Goal: Find specific page/section: Find specific page/section

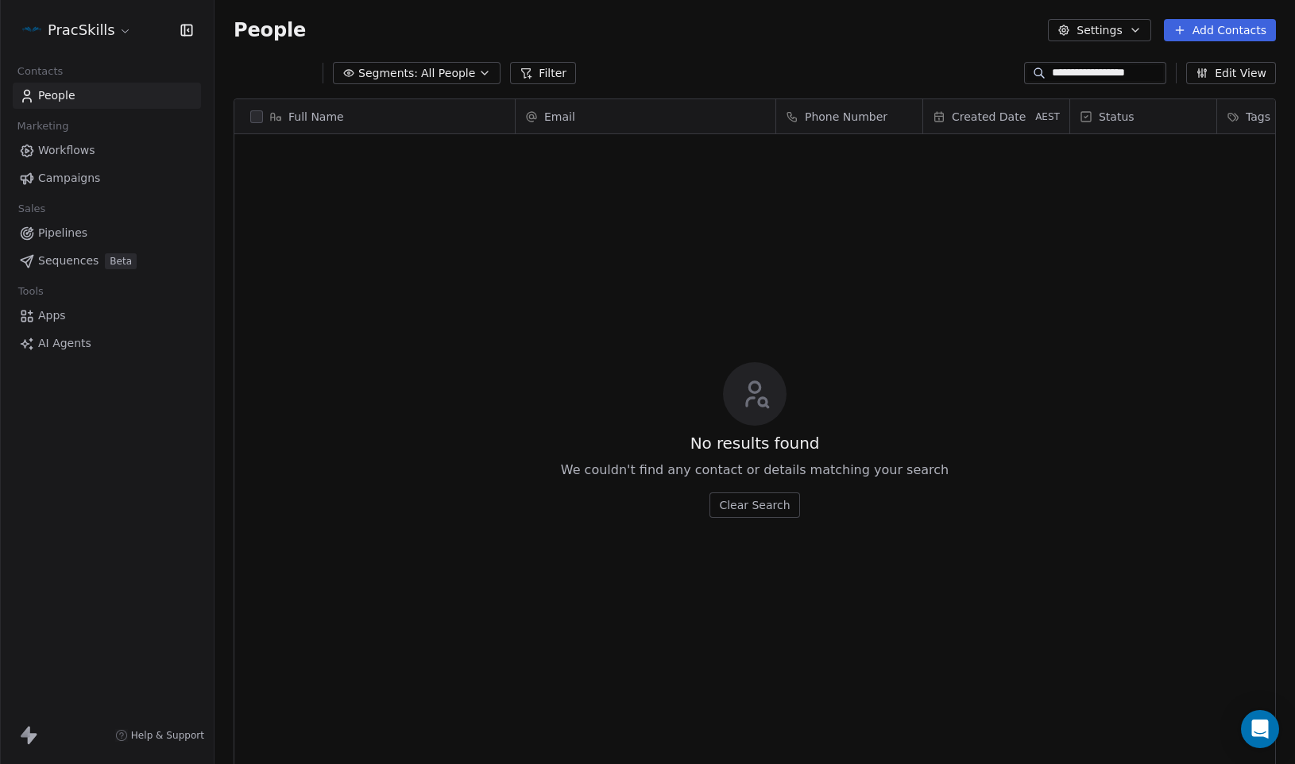
click at [1036, 71] on icon at bounding box center [1039, 73] width 13 height 13
drag, startPoint x: 1040, startPoint y: 71, endPoint x: 1207, endPoint y: 109, distance: 170.9
click at [1192, 79] on div "**********" at bounding box center [1150, 73] width 252 height 22
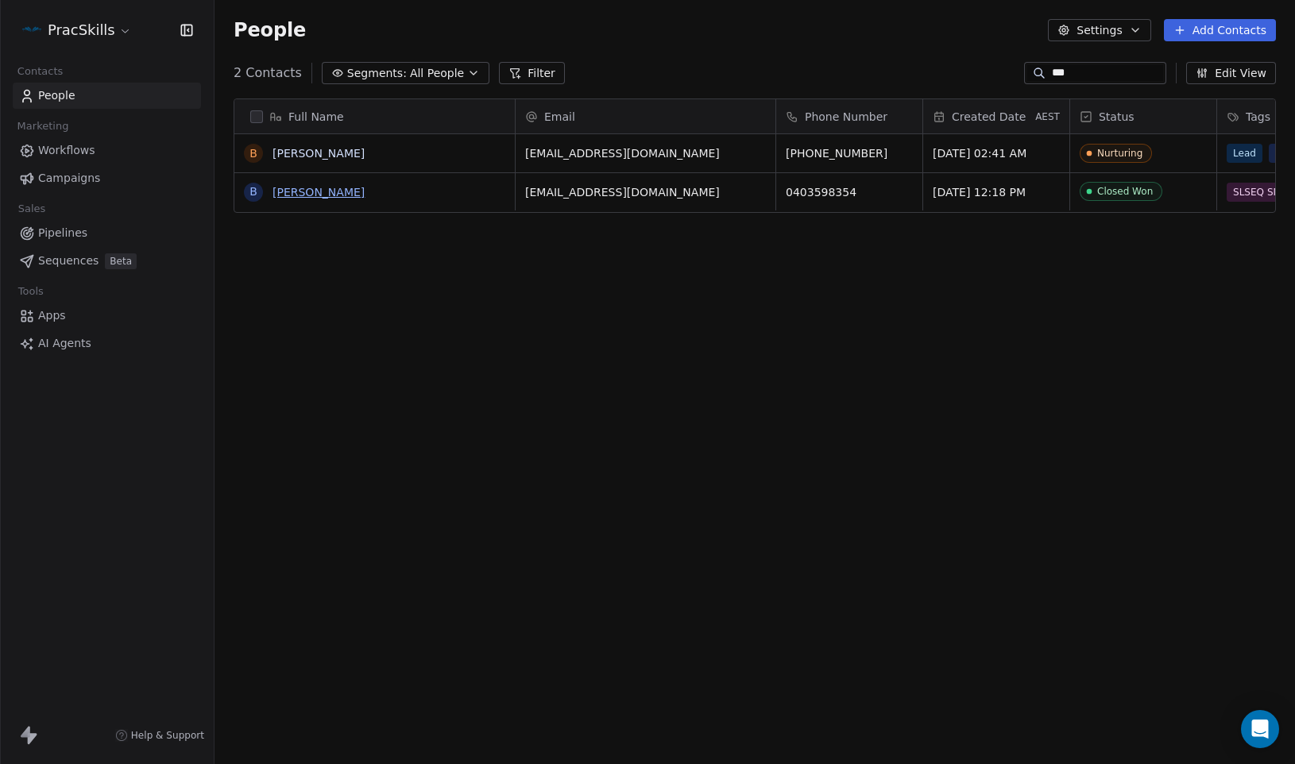
type input "***"
click at [326, 195] on link "[PERSON_NAME]" at bounding box center [318, 192] width 92 height 13
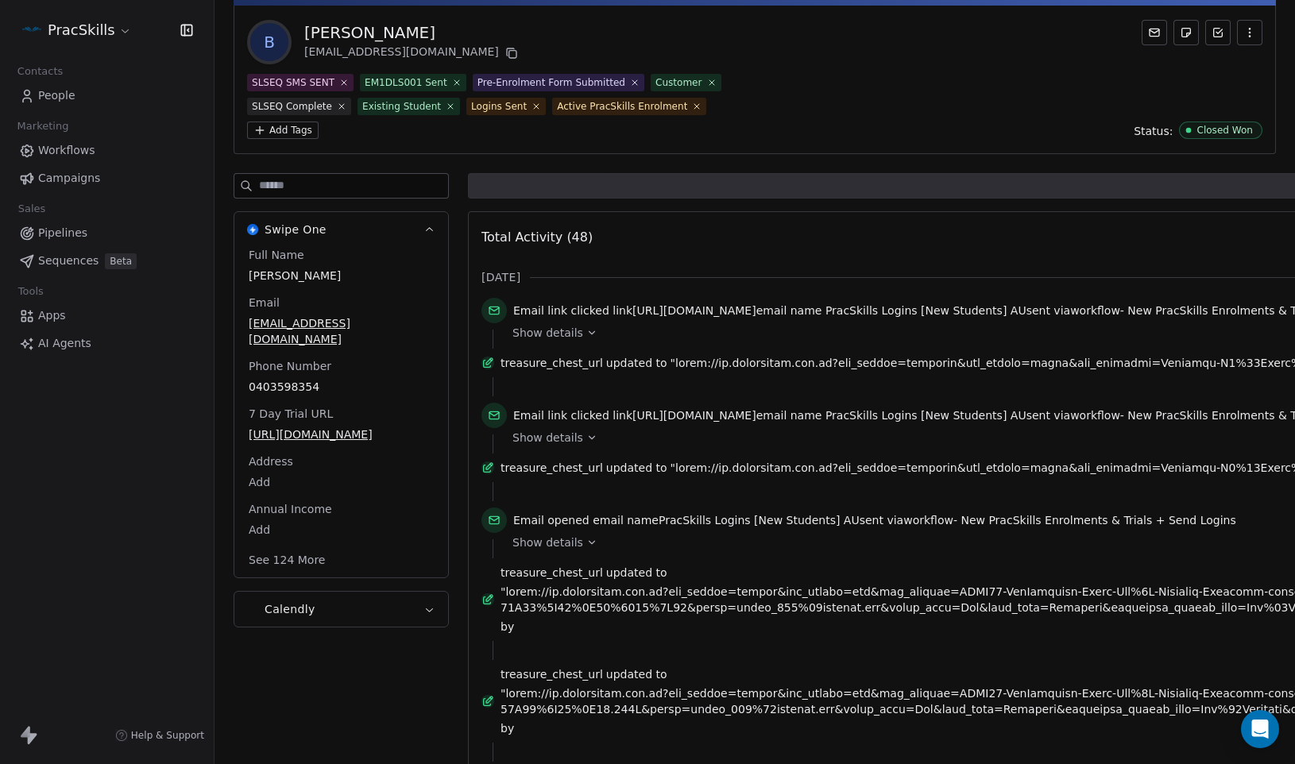
scroll to position [86, 0]
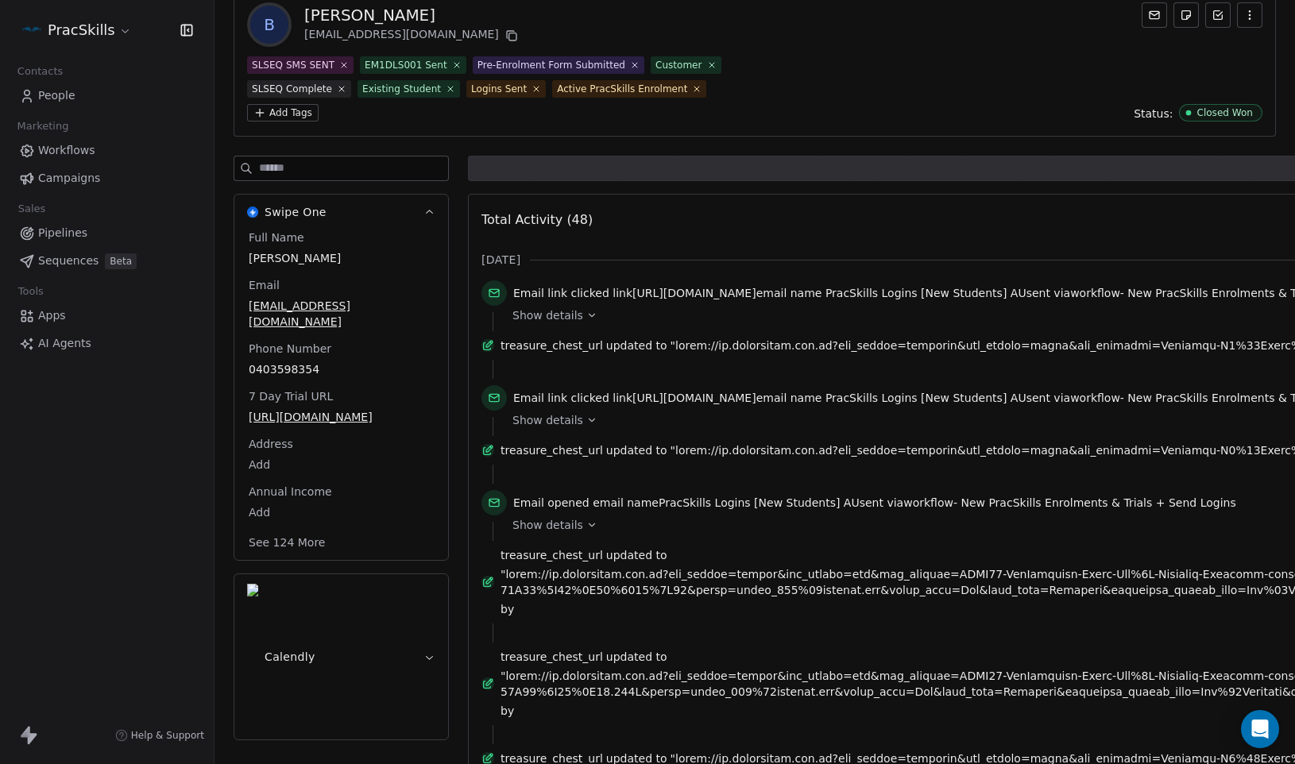
click at [589, 314] on icon at bounding box center [592, 315] width 6 height 3
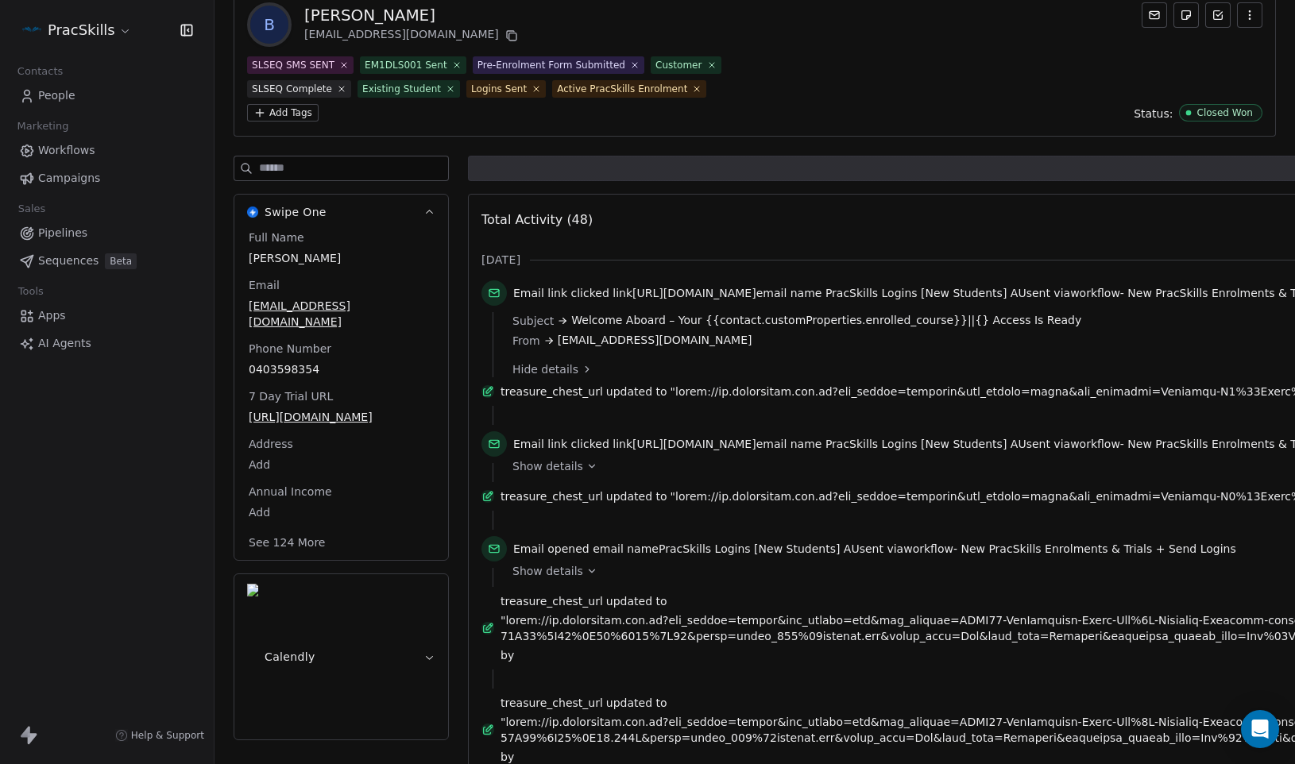
click at [603, 332] on span "[EMAIL_ADDRESS][DOMAIN_NAME]" at bounding box center [655, 340] width 195 height 17
click at [602, 324] on span "Welcome Aboard – Your {{contact.customProperties.enrolled_course}}||{} Access I…" at bounding box center [826, 320] width 510 height 17
click at [591, 296] on span "Email link clicked" at bounding box center [561, 293] width 96 height 13
click at [643, 294] on span "[URL][DOMAIN_NAME]" at bounding box center [694, 293] width 124 height 13
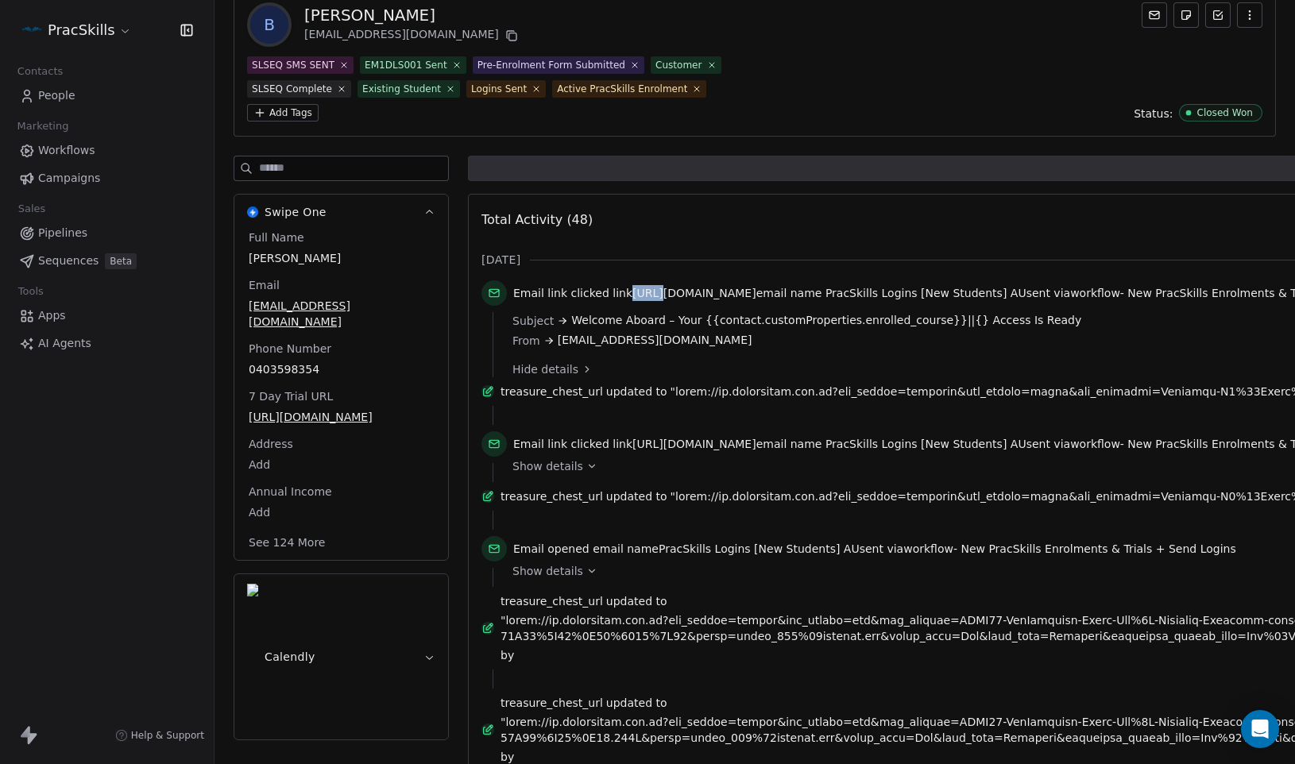
click at [649, 294] on span "[URL][DOMAIN_NAME]" at bounding box center [694, 293] width 124 height 13
click at [489, 294] on icon at bounding box center [494, 293] width 13 height 13
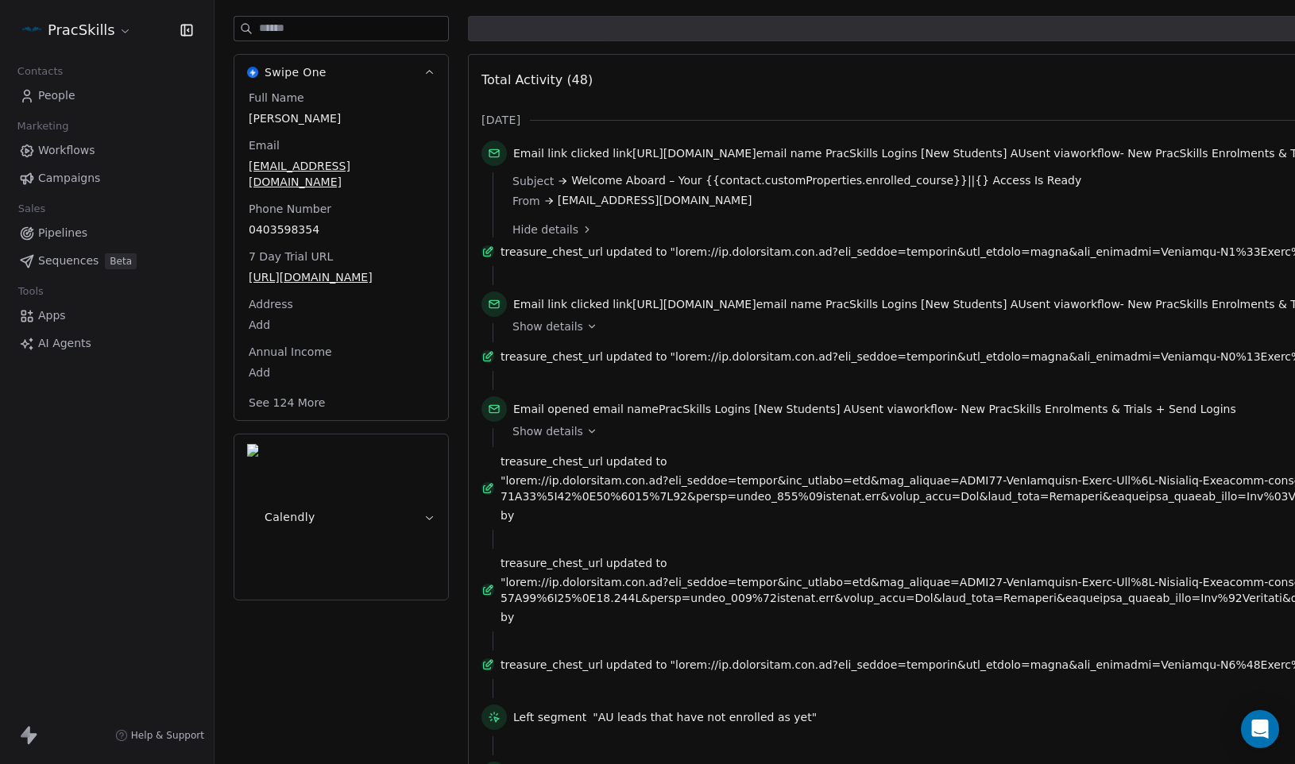
click at [499, 415] on icon at bounding box center [494, 409] width 13 height 13
click at [495, 415] on icon at bounding box center [494, 409] width 13 height 13
click at [564, 415] on span "Email opened" at bounding box center [551, 409] width 76 height 13
click at [488, 415] on icon at bounding box center [494, 409] width 13 height 13
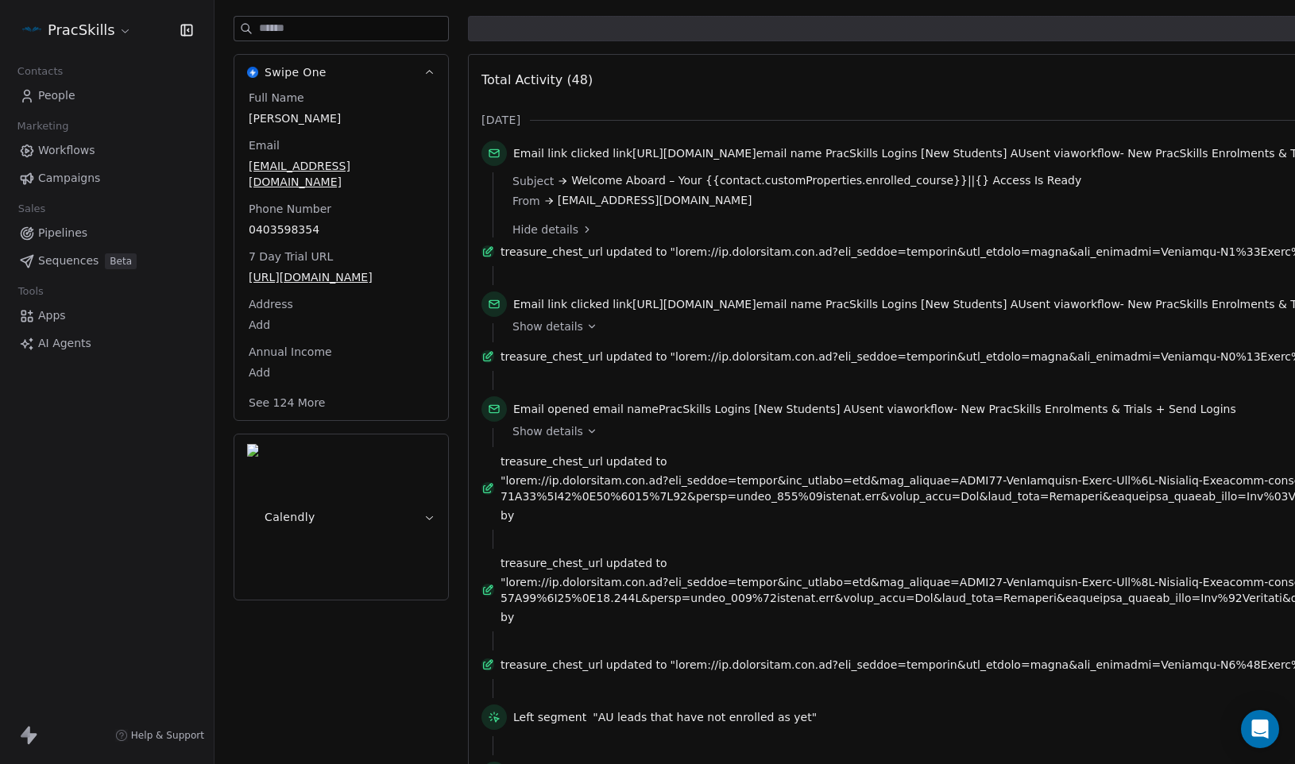
click at [489, 412] on icon at bounding box center [494, 408] width 10 height 7
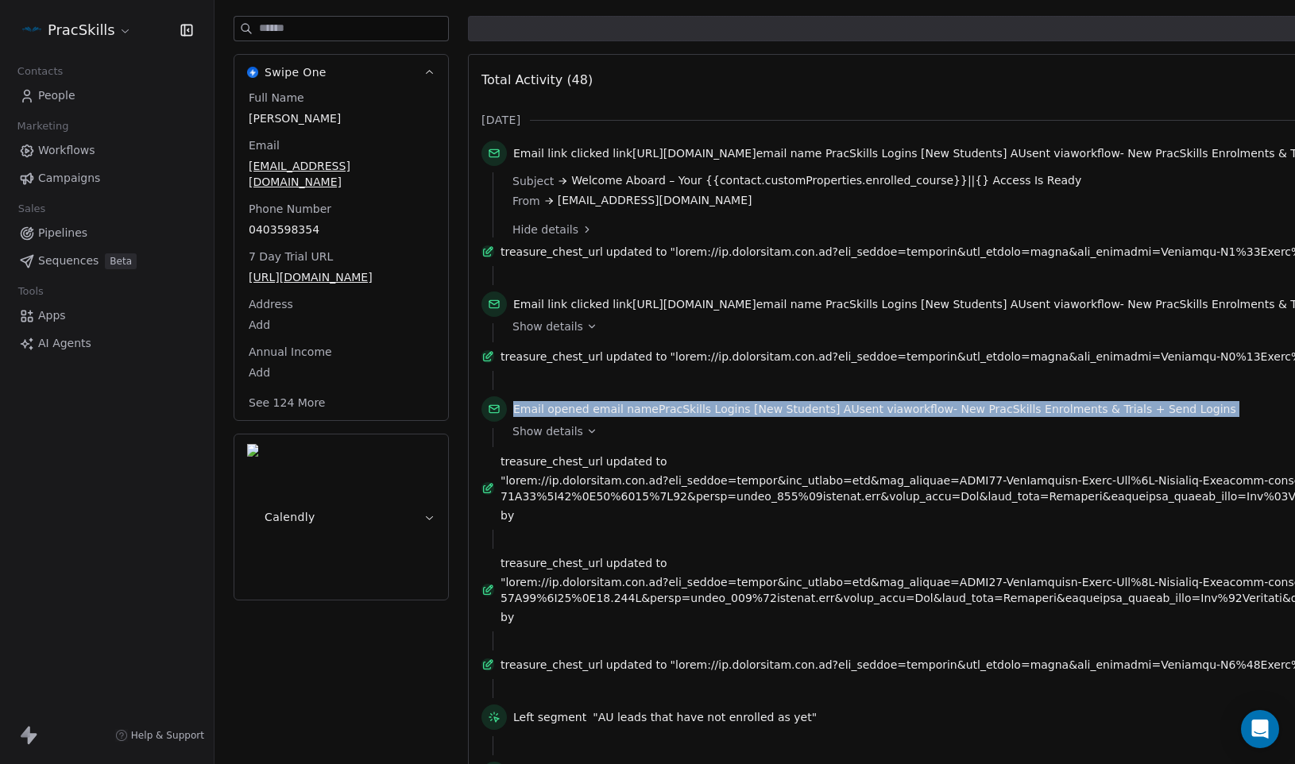
click at [493, 415] on icon at bounding box center [494, 409] width 13 height 13
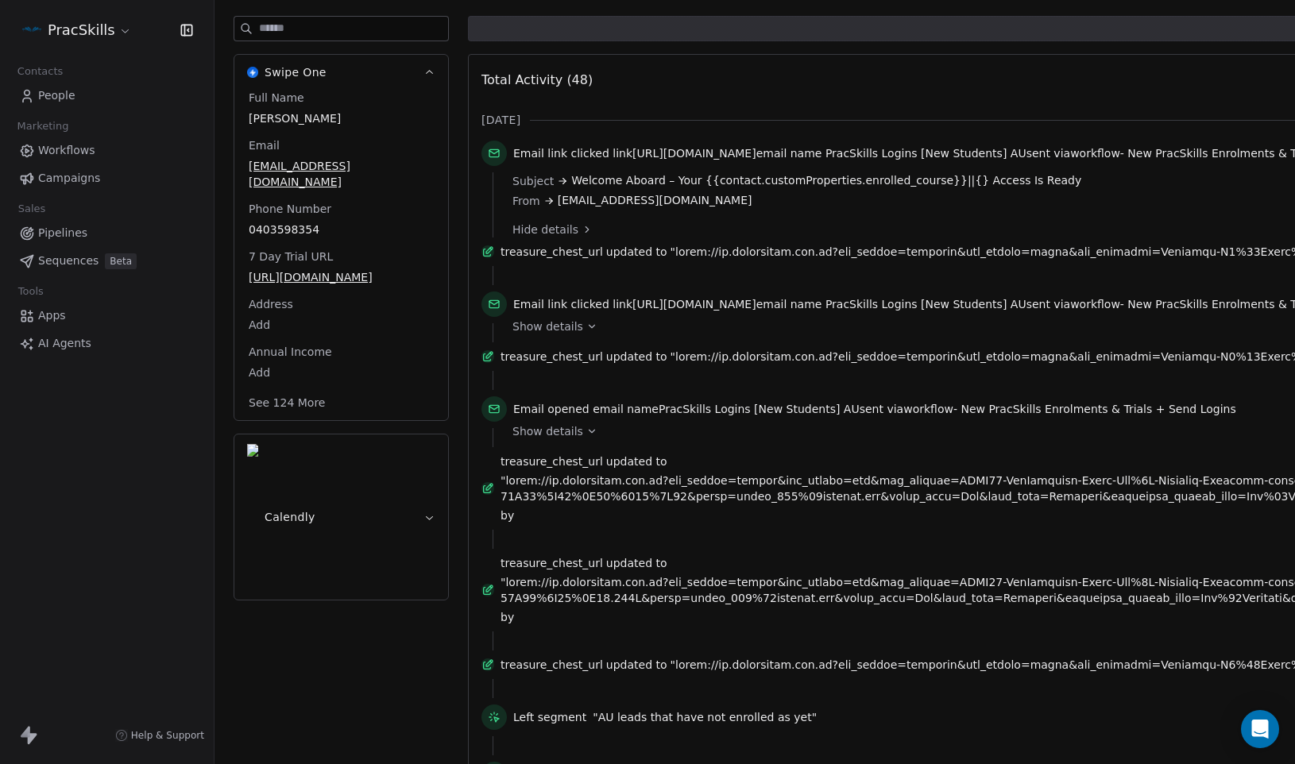
click at [493, 412] on icon at bounding box center [494, 408] width 10 height 7
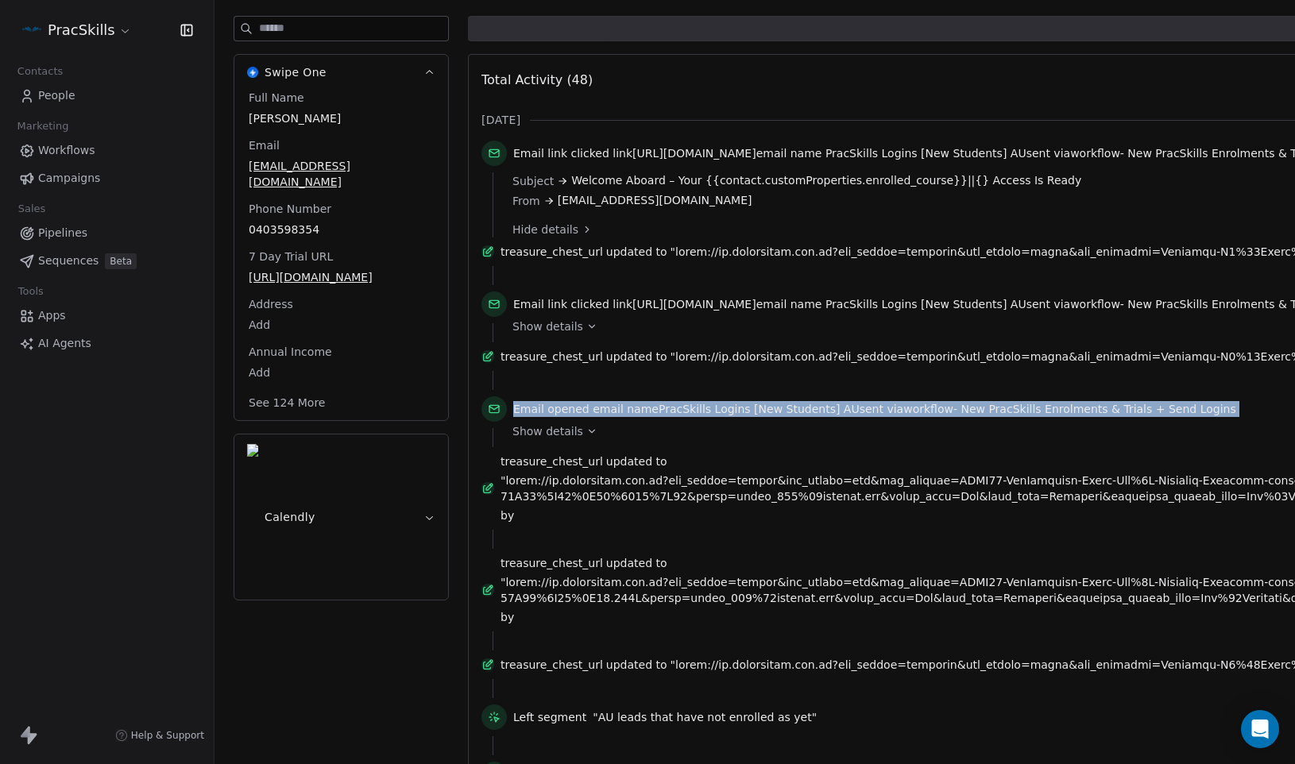
drag, startPoint x: 494, startPoint y: 431, endPoint x: 528, endPoint y: 426, distance: 34.5
click at [499, 415] on icon at bounding box center [494, 409] width 13 height 13
click at [566, 417] on span "Email opened email name PracSkills Logins [New Students] AU sent via workflow -…" at bounding box center [874, 409] width 723 height 16
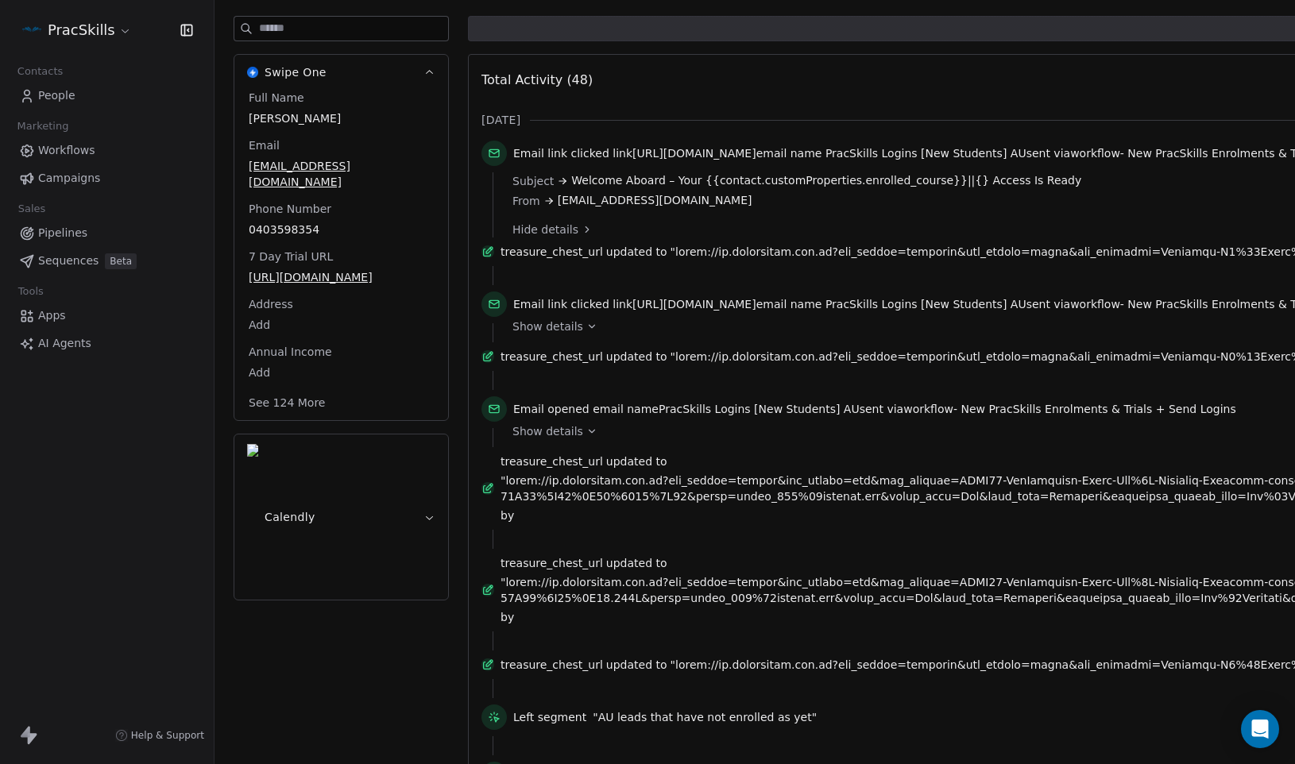
click at [568, 415] on span "Email opened" at bounding box center [551, 409] width 76 height 13
click at [589, 437] on icon at bounding box center [591, 431] width 11 height 11
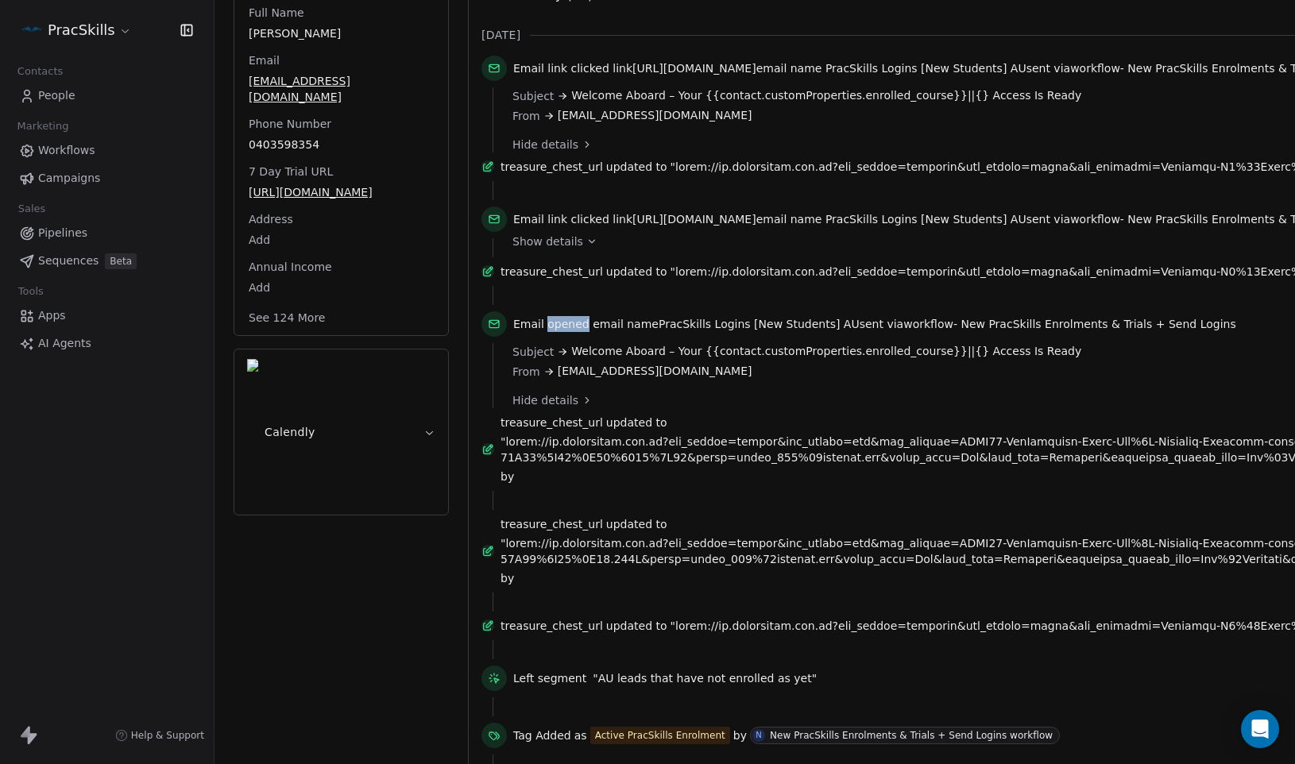
scroll to position [320, 0]
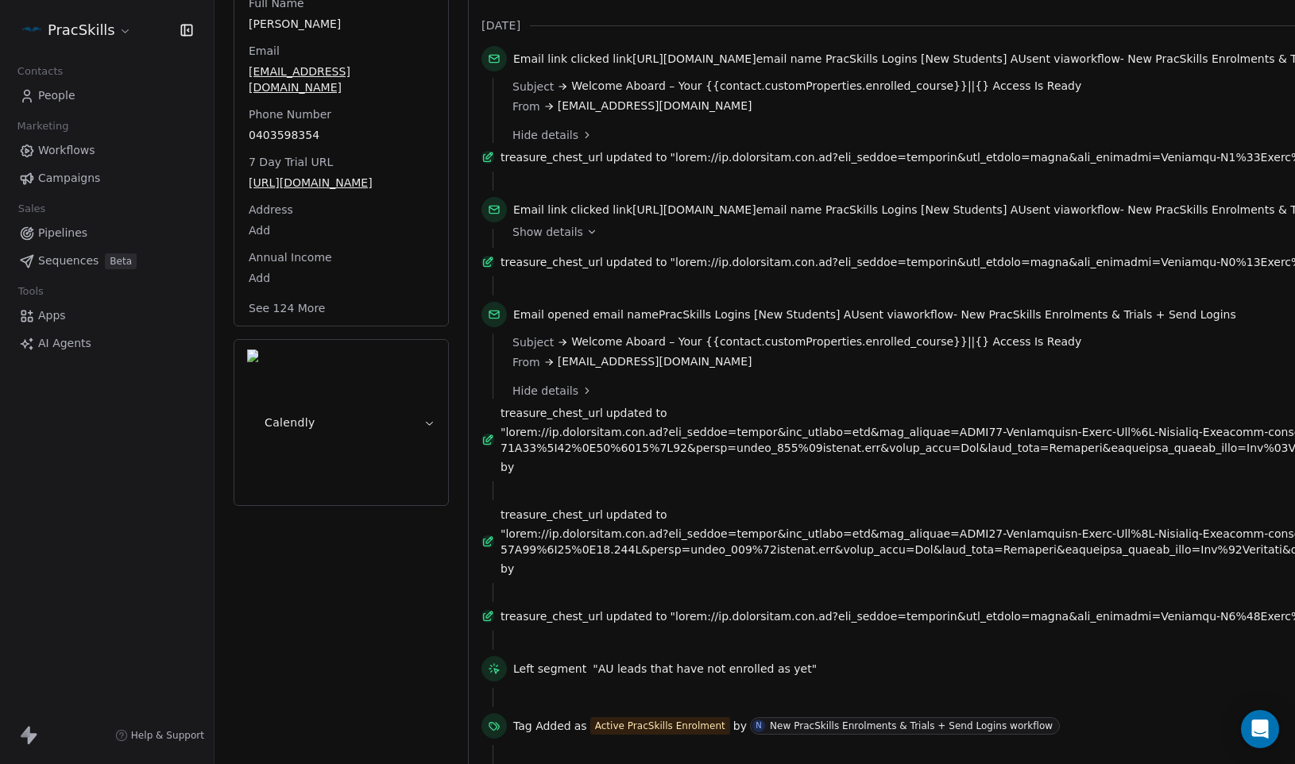
click at [491, 445] on icon at bounding box center [487, 441] width 7 height 7
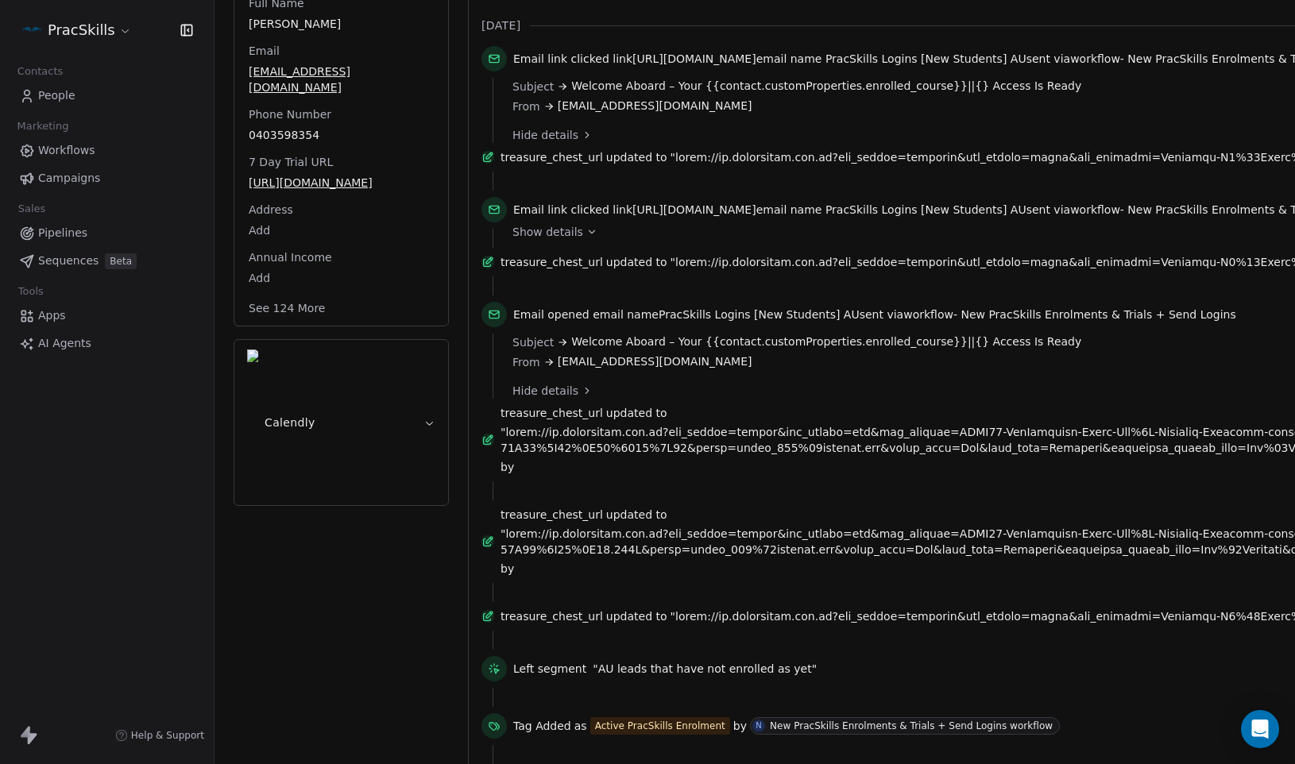
drag, startPoint x: 543, startPoint y: 421, endPoint x: 555, endPoint y: 415, distance: 14.2
click at [572, 399] on span "Hide details" at bounding box center [545, 391] width 66 height 16
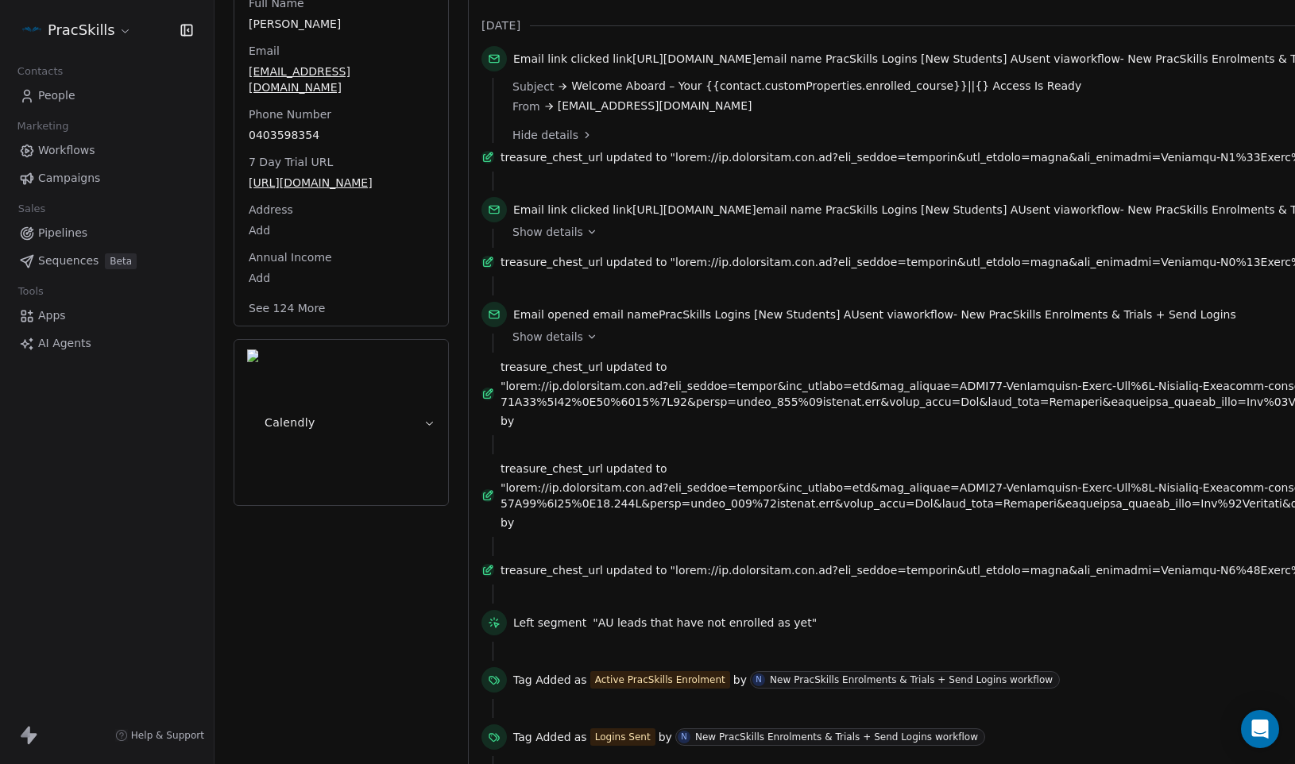
click at [494, 400] on div at bounding box center [487, 394] width 13 height 13
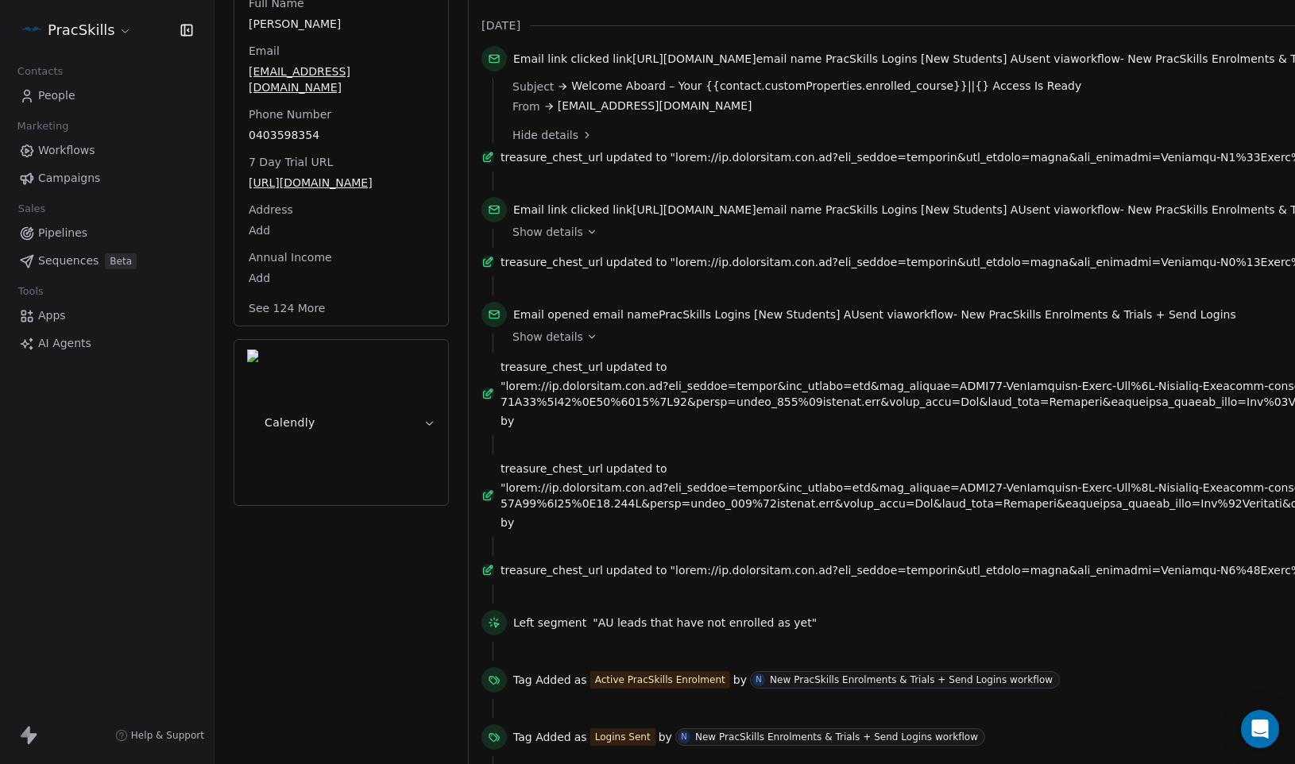
click at [492, 400] on icon at bounding box center [487, 394] width 13 height 13
click at [490, 400] on icon at bounding box center [487, 394] width 13 height 13
click at [499, 327] on div at bounding box center [493, 314] width 25 height 25
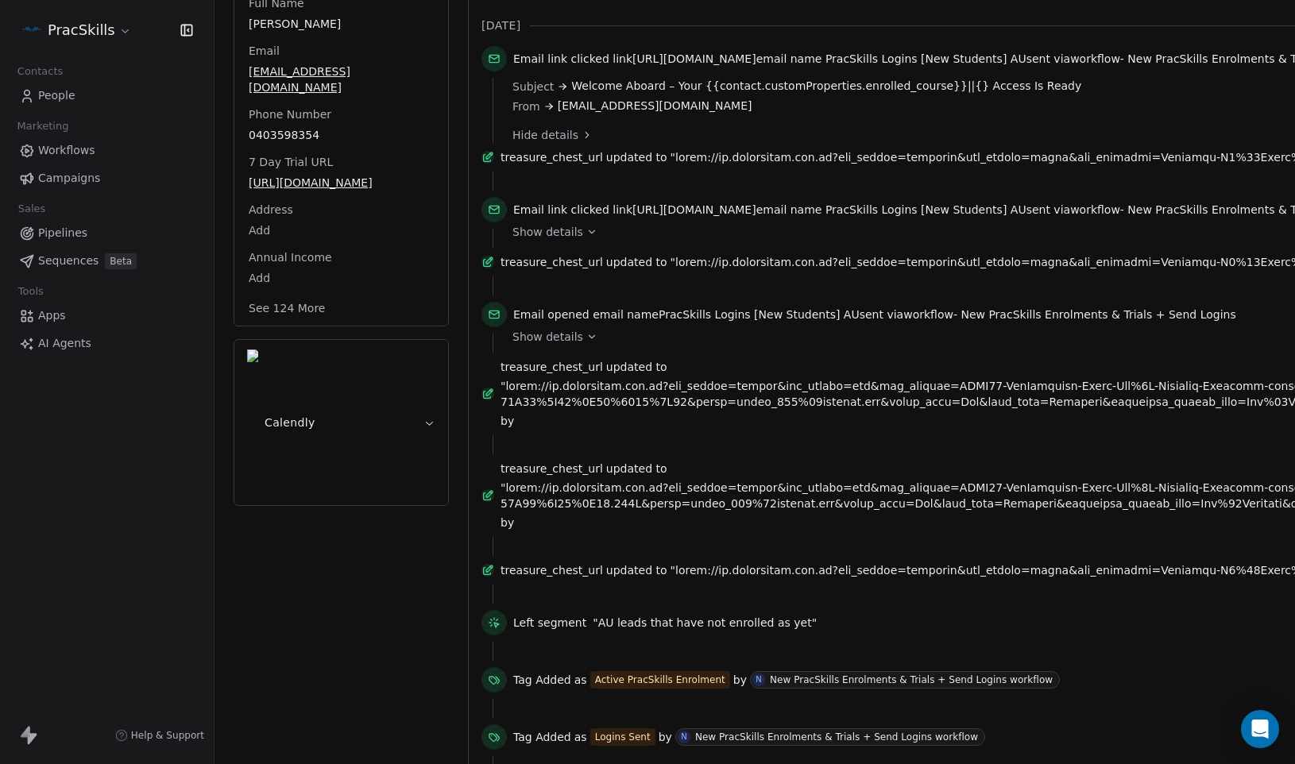
click at [496, 327] on div at bounding box center [493, 314] width 25 height 25
click at [492, 321] on icon at bounding box center [494, 314] width 13 height 13
drag, startPoint x: 492, startPoint y: 336, endPoint x: 571, endPoint y: 355, distance: 81.7
click at [494, 321] on icon at bounding box center [494, 314] width 13 height 13
click at [576, 345] on span "Show details" at bounding box center [547, 337] width 71 height 16
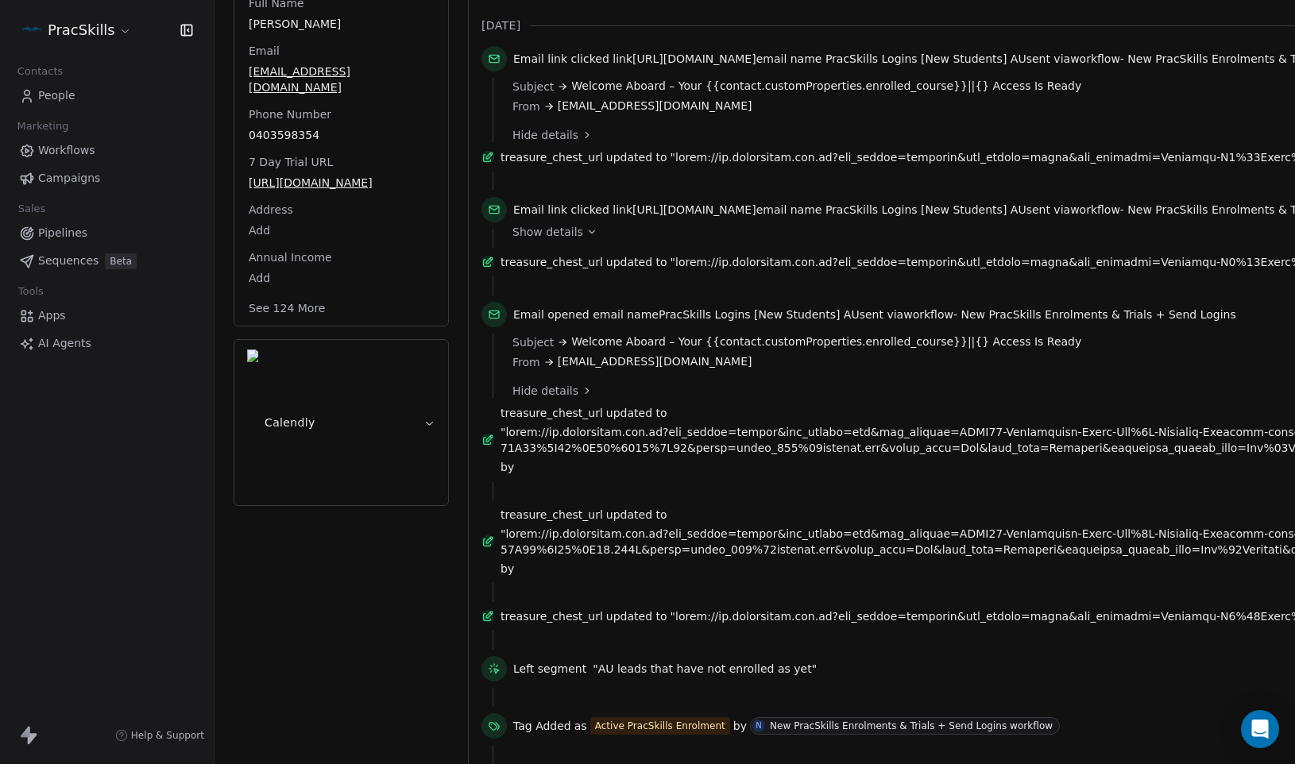
click at [495, 321] on icon at bounding box center [494, 314] width 13 height 13
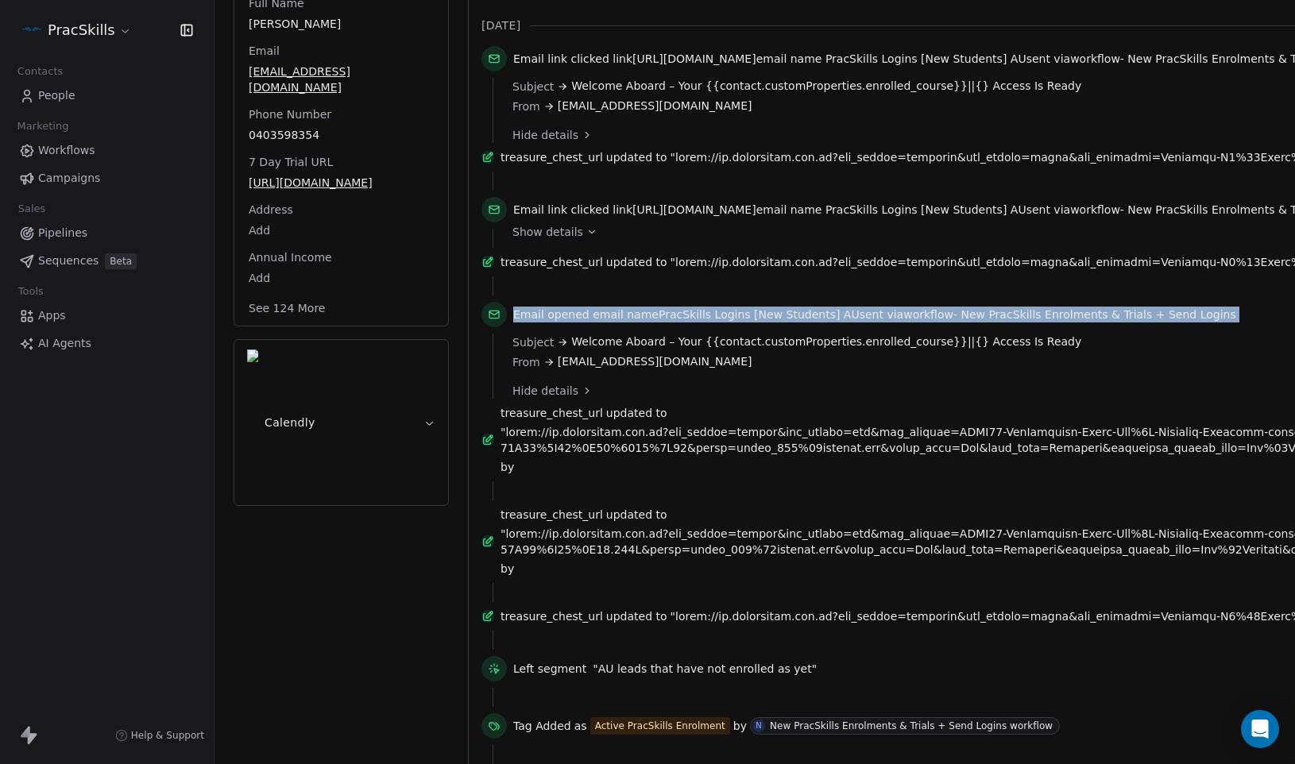
click at [495, 321] on icon at bounding box center [494, 314] width 13 height 13
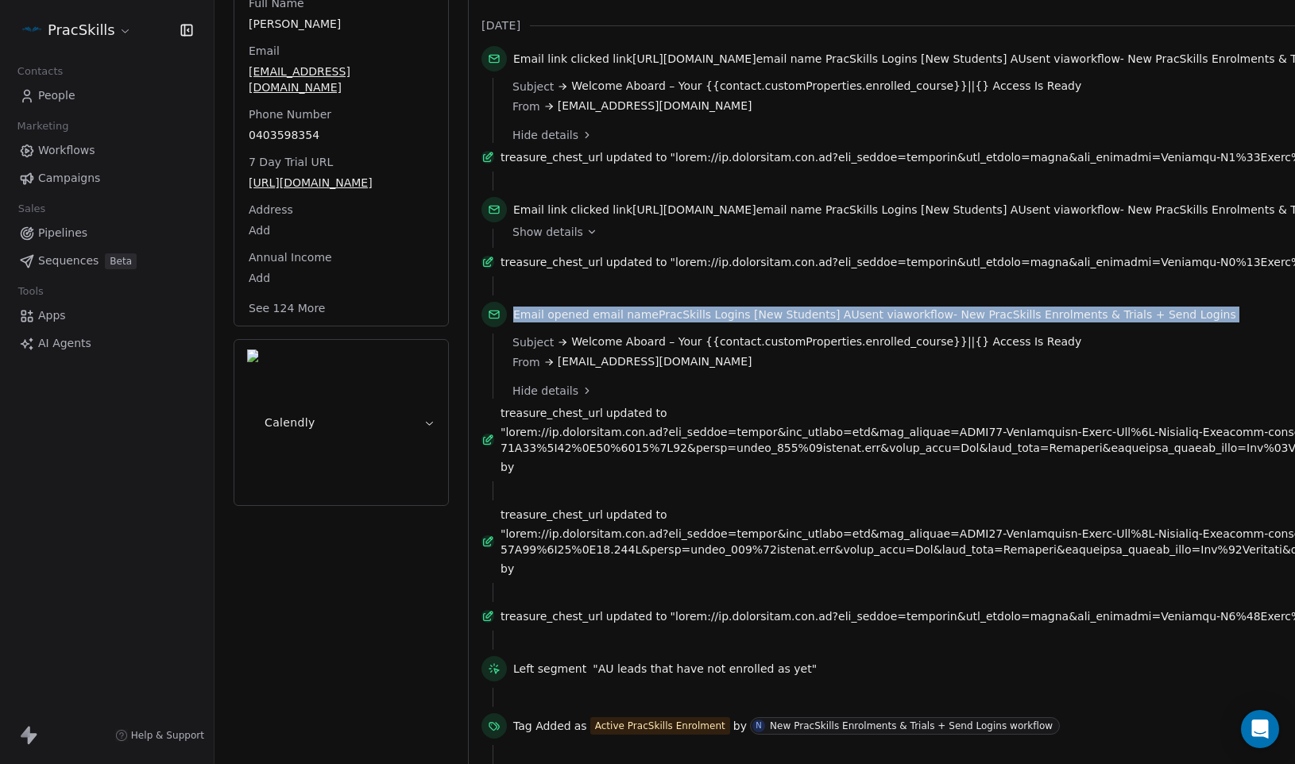
click at [495, 321] on icon at bounding box center [494, 314] width 13 height 13
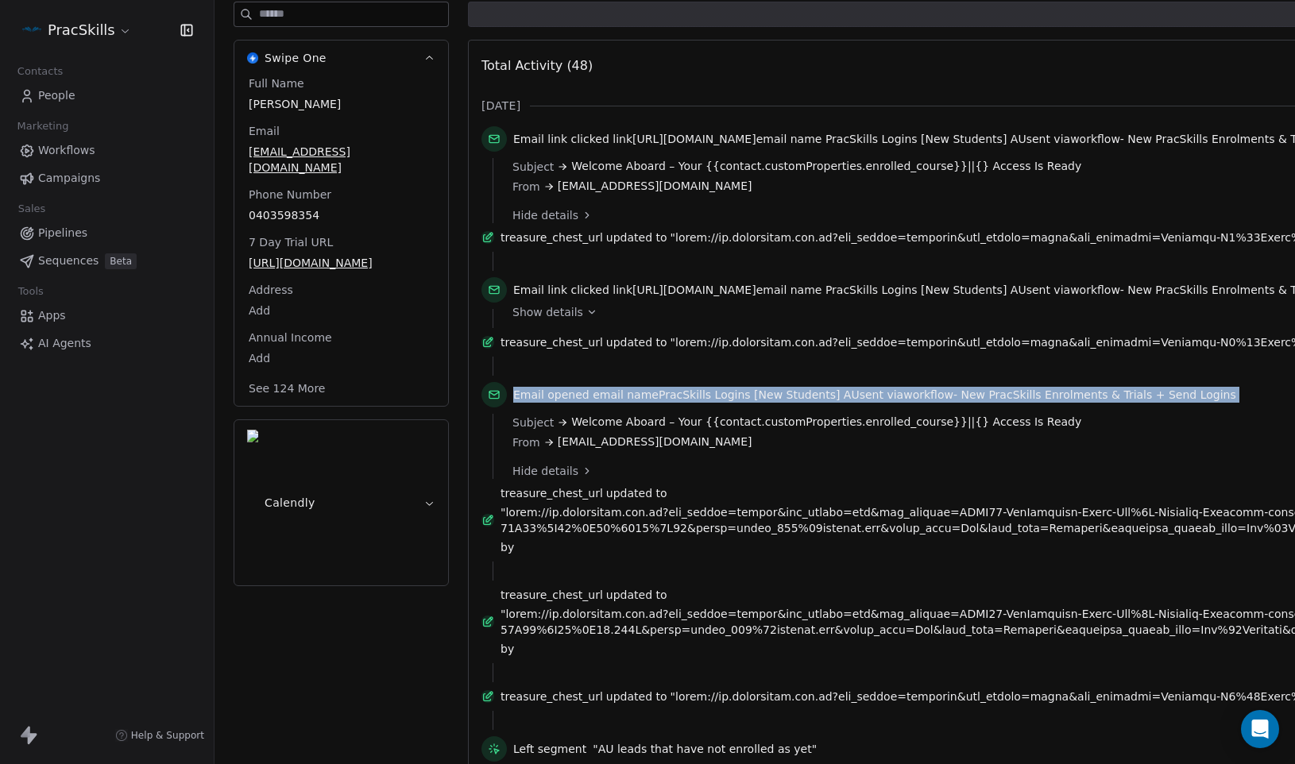
scroll to position [174, 0]
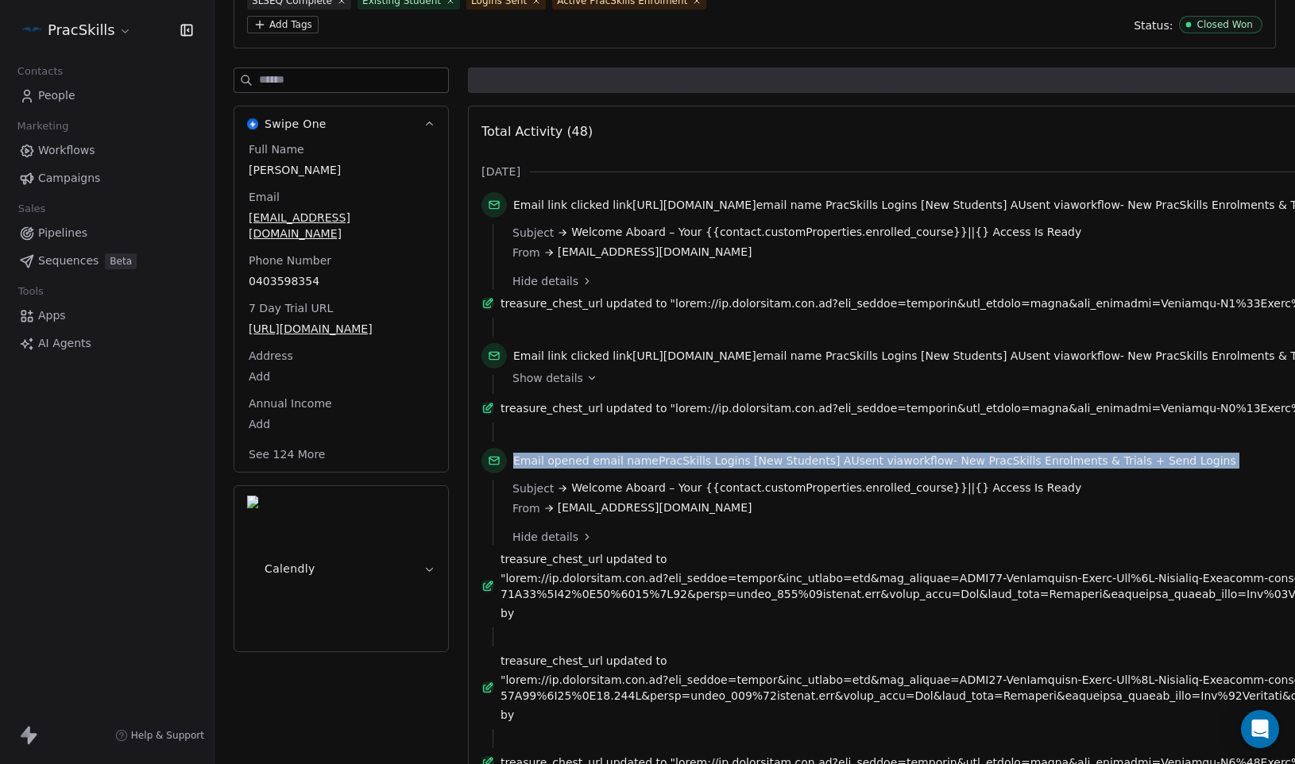
click at [428, 118] on icon "button" at bounding box center [429, 124] width 12 height 12
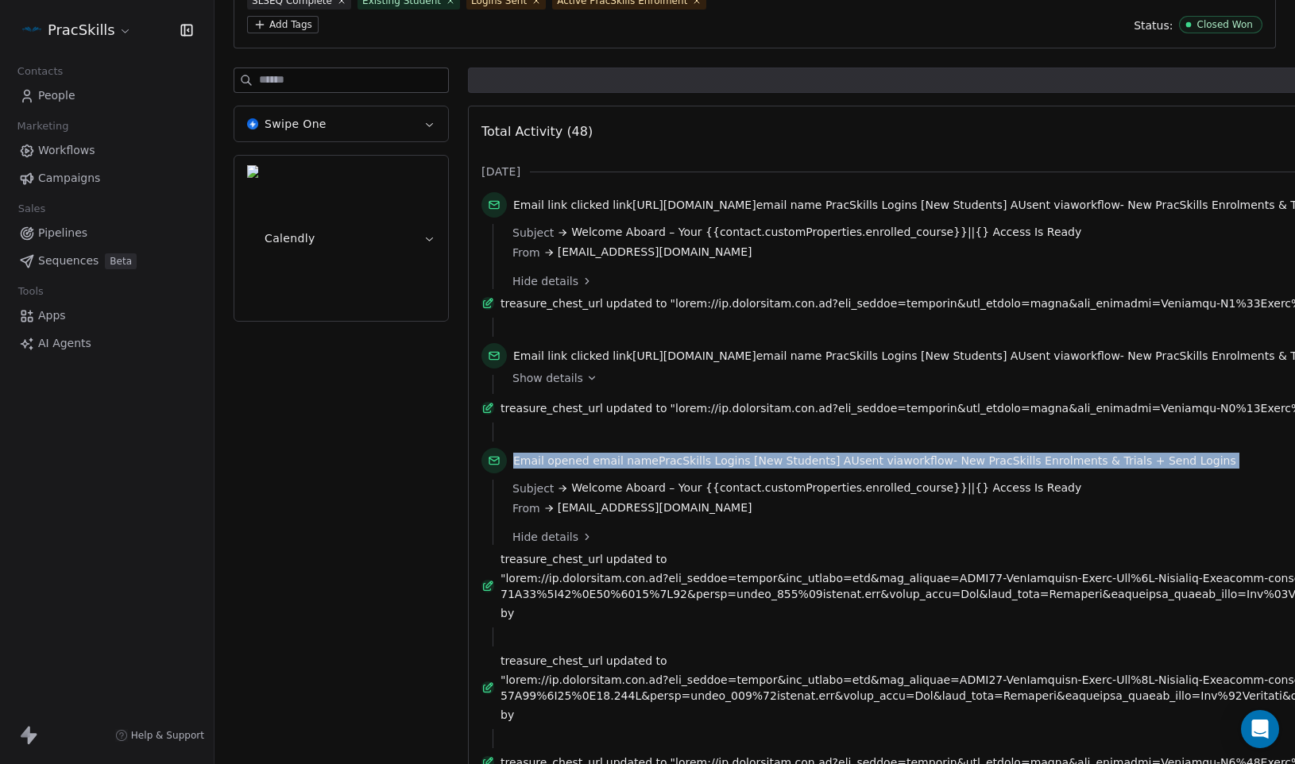
click at [432, 123] on icon "button" at bounding box center [429, 125] width 7 height 4
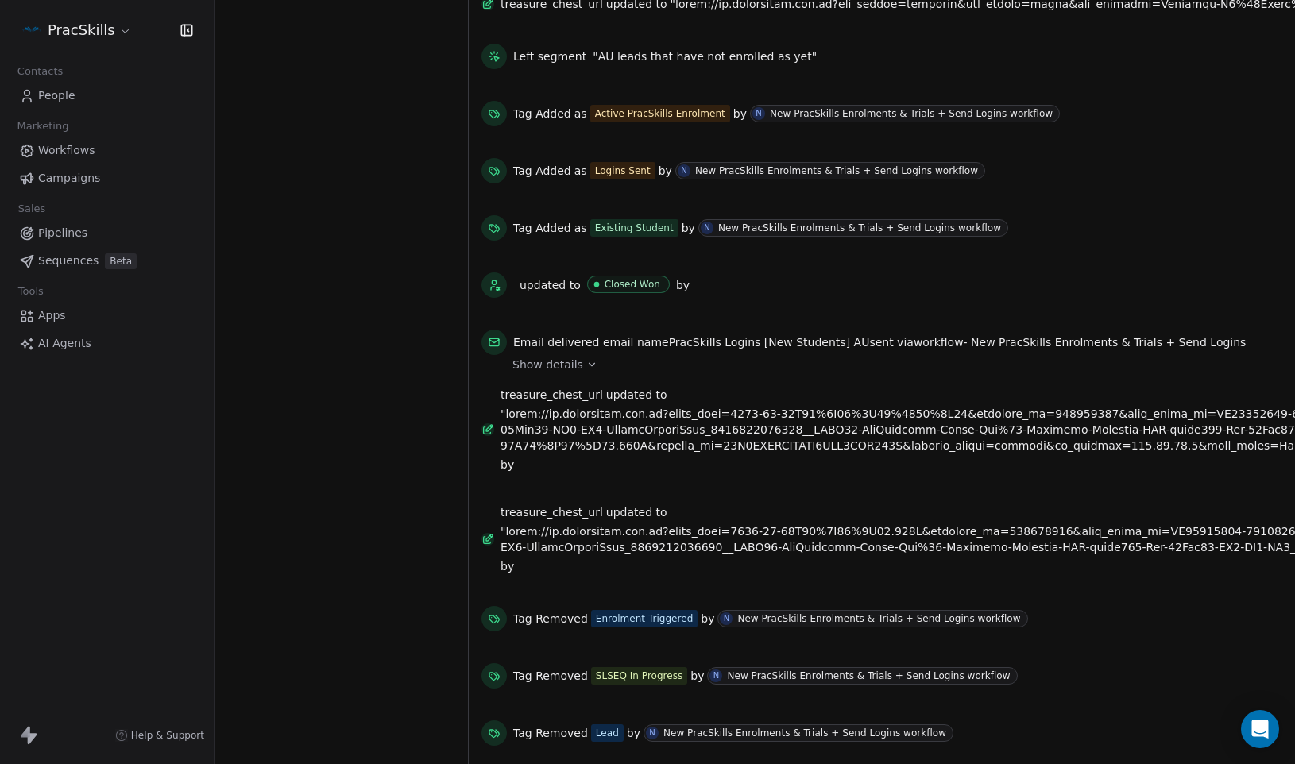
scroll to position [843, 0]
drag, startPoint x: 583, startPoint y: 373, endPoint x: 495, endPoint y: 365, distance: 88.5
click at [580, 346] on span "Email delivered" at bounding box center [556, 340] width 86 height 13
drag, startPoint x: 489, startPoint y: 366, endPoint x: 511, endPoint y: 373, distance: 23.4
click at [493, 346] on icon at bounding box center [494, 340] width 13 height 13
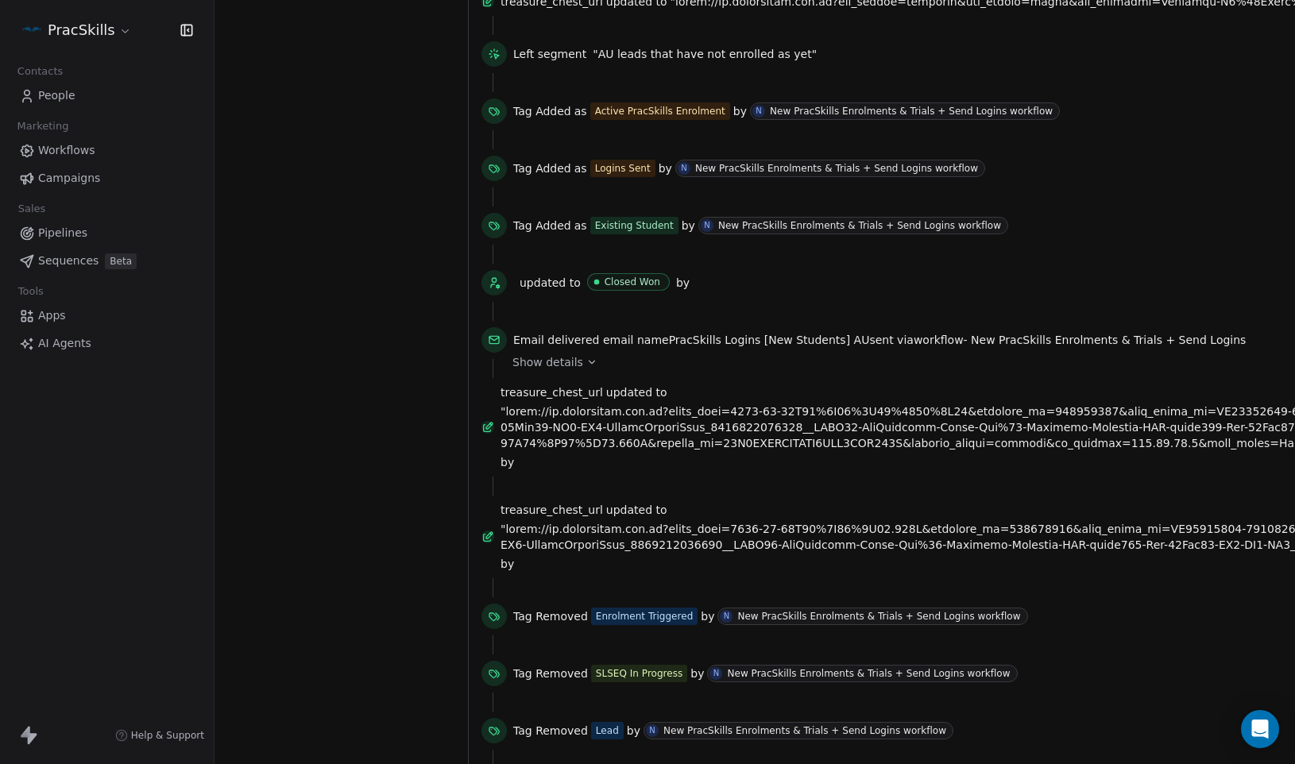
click at [577, 370] on span "Show details" at bounding box center [547, 362] width 71 height 16
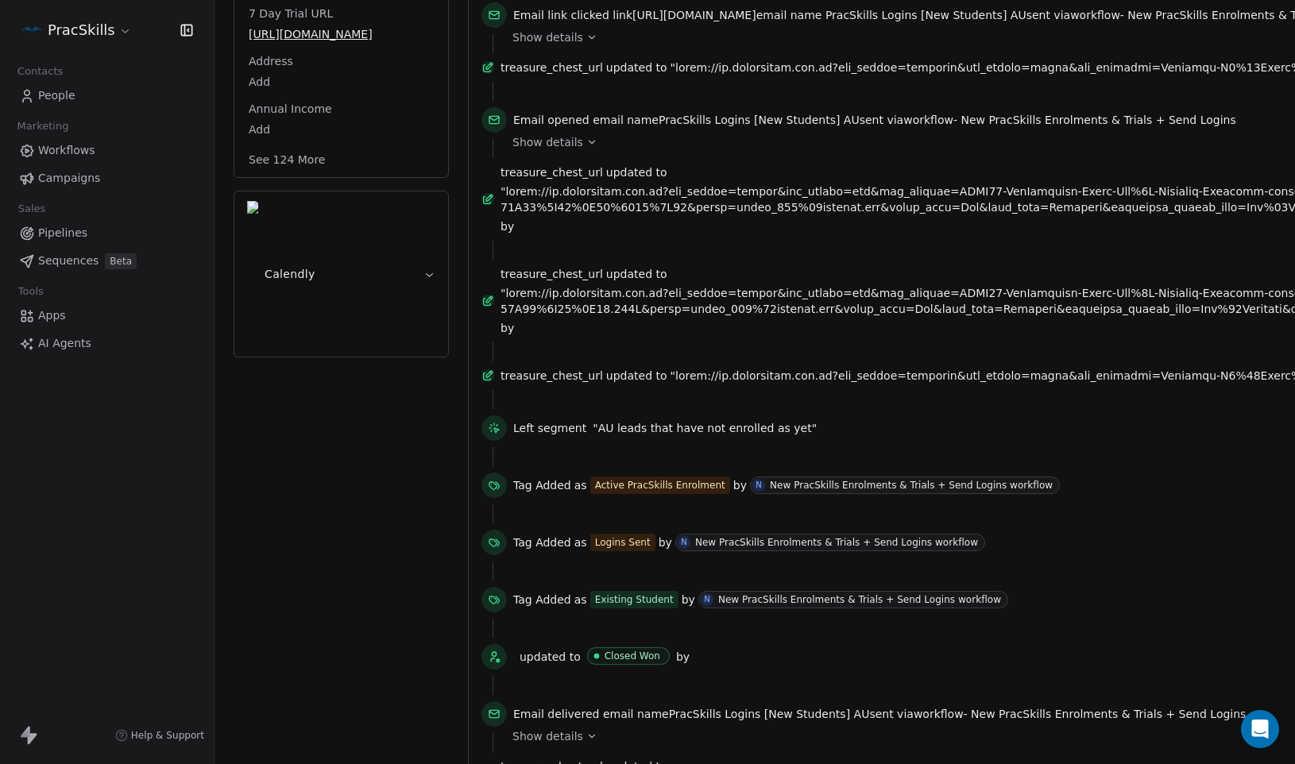
scroll to position [657, 0]
